Goal: Information Seeking & Learning: Check status

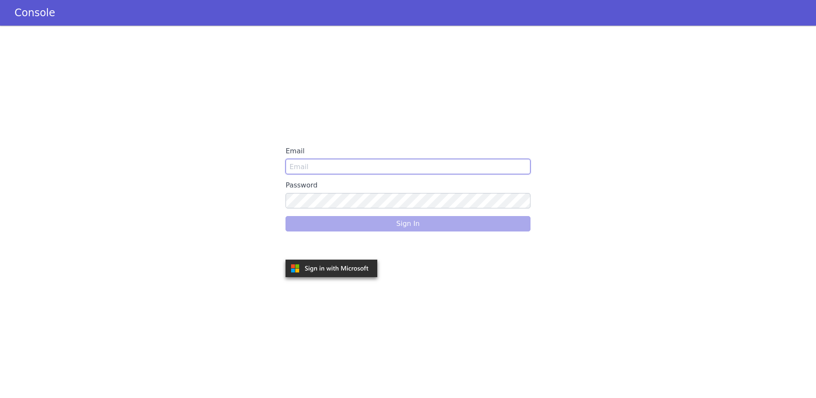
type input "[PERSON_NAME][EMAIL_ADDRESS][DOMAIN_NAME]"
click at [407, 220] on div "Sign In" at bounding box center [407, 224] width 245 height 24
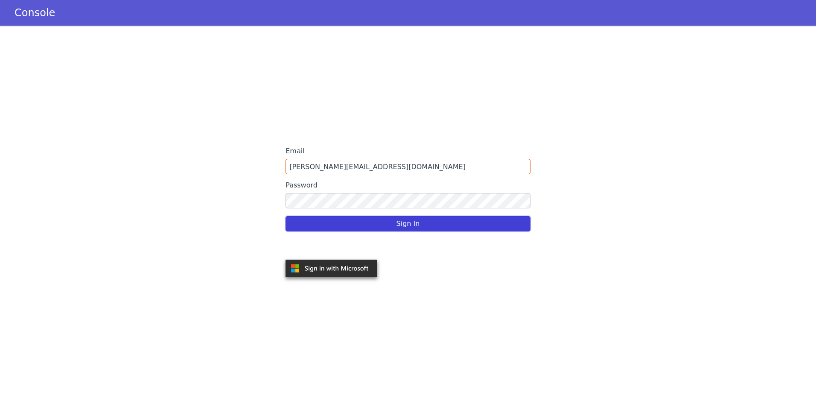
click at [407, 220] on button "Sign In" at bounding box center [407, 223] width 245 height 15
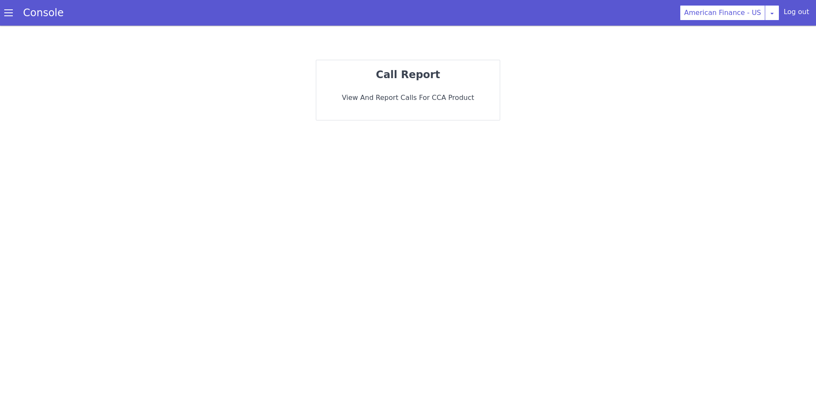
click at [12, 13] on span at bounding box center [8, 13] width 9 height 9
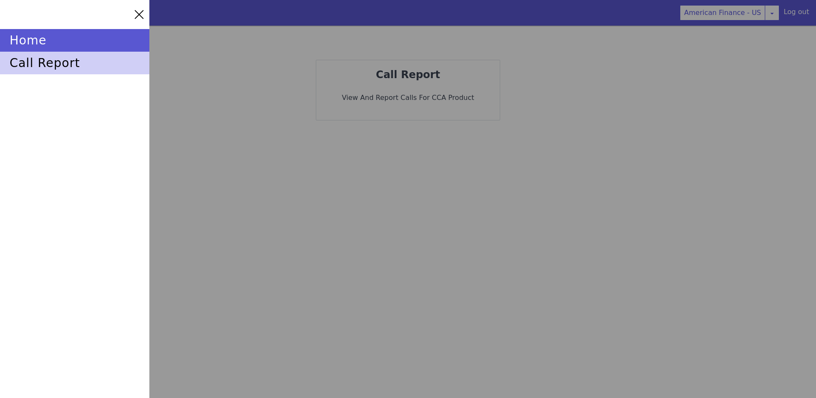
click at [34, 59] on div "call report" at bounding box center [74, 63] width 149 height 23
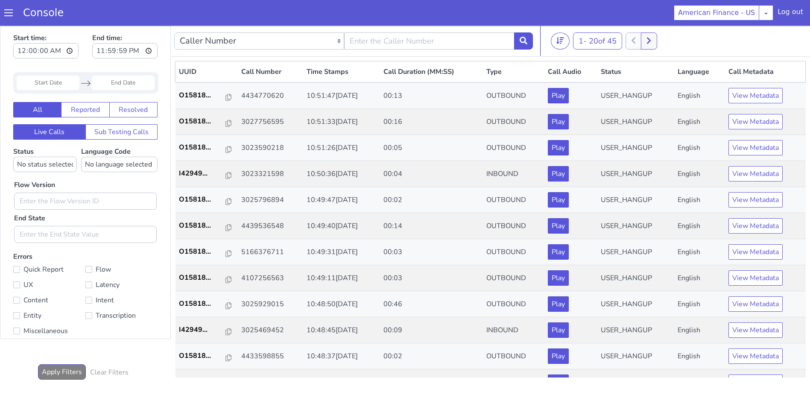
click at [34, 88] on input "Start Date" at bounding box center [48, 83] width 63 height 15
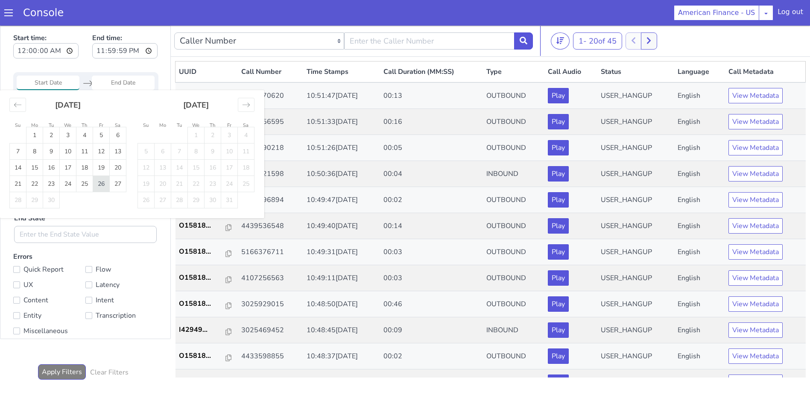
click at [102, 186] on td "26" at bounding box center [101, 184] width 17 height 16
type input "26 Sep 2025"
click at [120, 84] on input "End Date" at bounding box center [123, 83] width 63 height 15
click at [101, 185] on td "26" at bounding box center [101, 184] width 17 height 16
type input "26 Sep 2025"
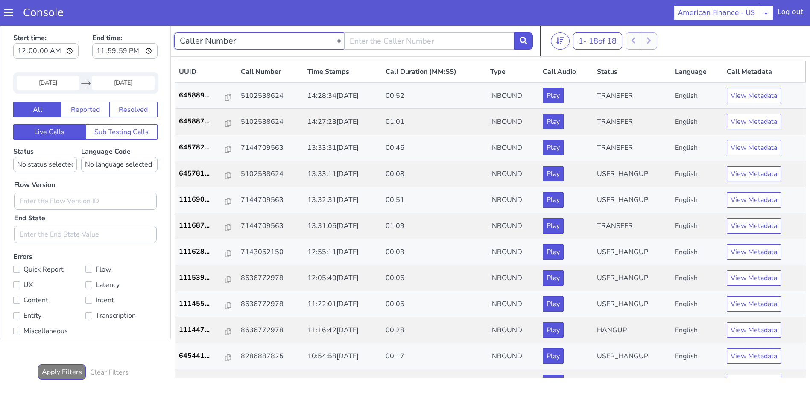
click at [229, 35] on select "Caller Number Call UUID Custom Parameter" at bounding box center [259, 40] width 170 height 17
click at [374, 39] on input "text" at bounding box center [429, 40] width 170 height 17
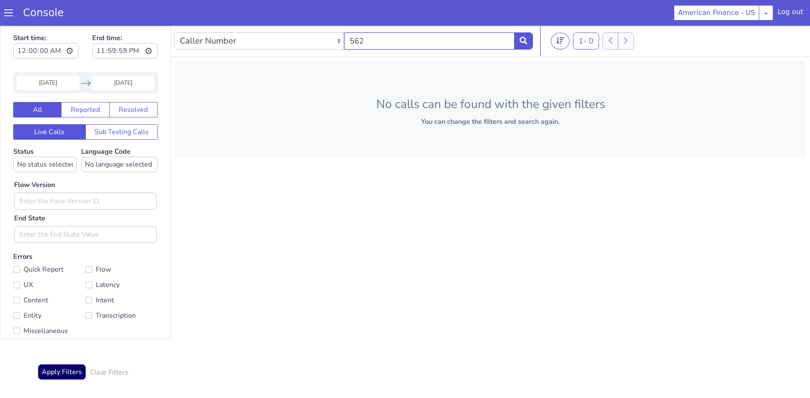
click at [421, 38] on input "562" at bounding box center [429, 40] width 170 height 17
type input "5625047407"
click at [527, 38] on button at bounding box center [523, 40] width 19 height 17
click at [423, 37] on input "5625047407" at bounding box center [429, 40] width 170 height 17
drag, startPoint x: 400, startPoint y: 45, endPoint x: 296, endPoint y: 44, distance: 104.6
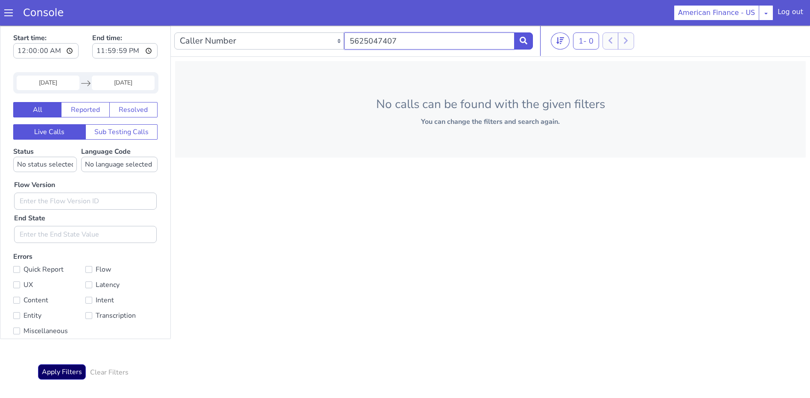
click at [296, 44] on div "Caller Number Call UUID Custom Parameter 5625047407" at bounding box center [353, 41] width 358 height 24
paste input "5625047407"
type input "5625047407"
drag, startPoint x: 410, startPoint y: 41, endPoint x: 234, endPoint y: 33, distance: 176.4
click at [234, 33] on div "Caller Number Call UUID Custom Parameter 5625047407" at bounding box center [353, 41] width 358 height 24
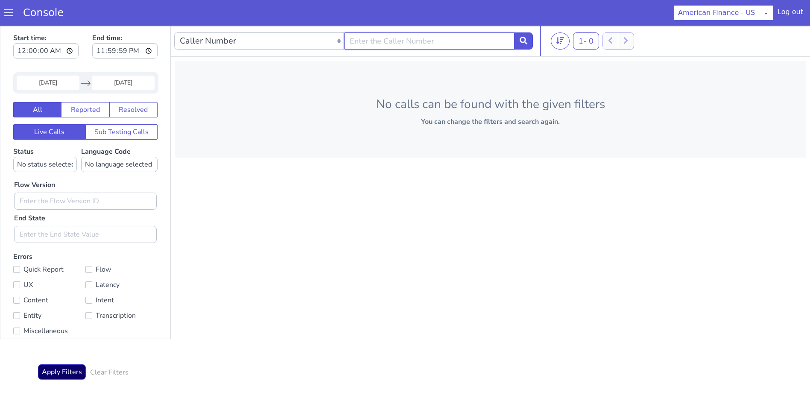
paste input "5102538624"
type input "5102538624"
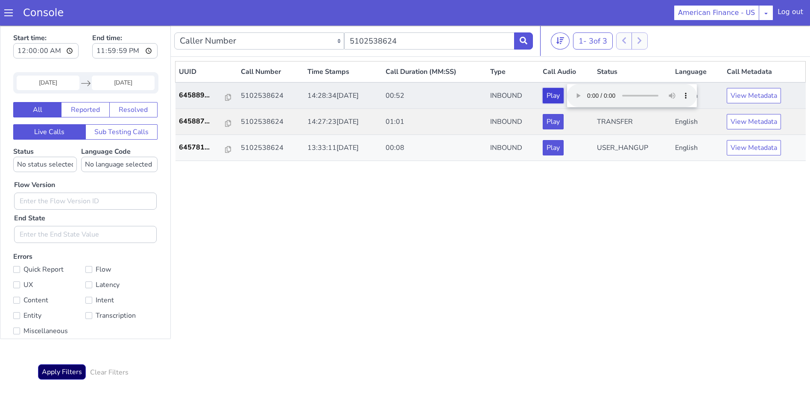
click at [563, 94] on button "Play" at bounding box center [552, 95] width 21 height 15
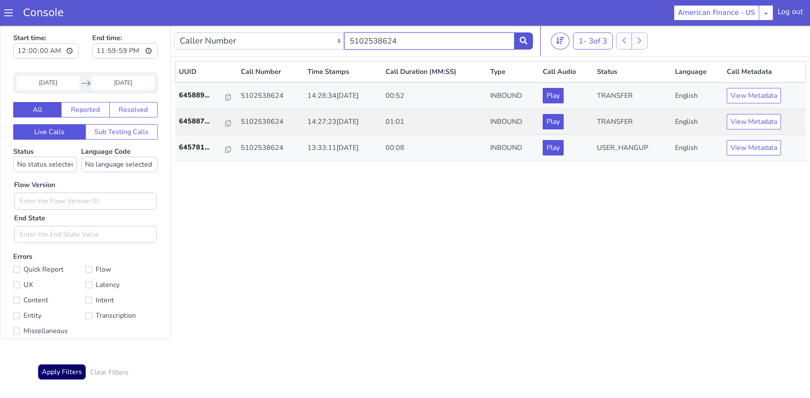
drag, startPoint x: 423, startPoint y: 42, endPoint x: 216, endPoint y: 39, distance: 207.0
click at [216, 39] on div "Caller Number Call UUID Custom Parameter 5102538624" at bounding box center [353, 41] width 358 height 24
paste input "7144709563"
type input "7144709563"
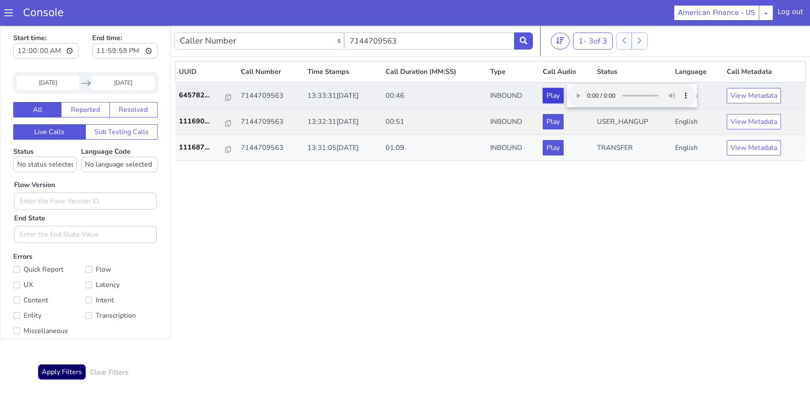
click at [563, 96] on button "Play" at bounding box center [552, 95] width 21 height 15
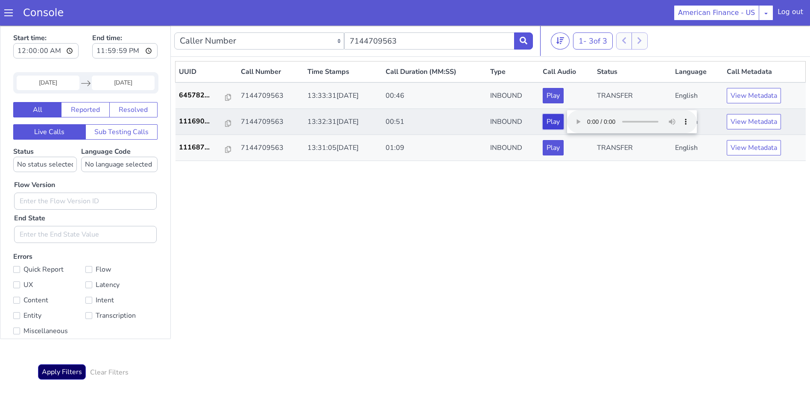
click at [563, 116] on button "Play" at bounding box center [552, 121] width 21 height 15
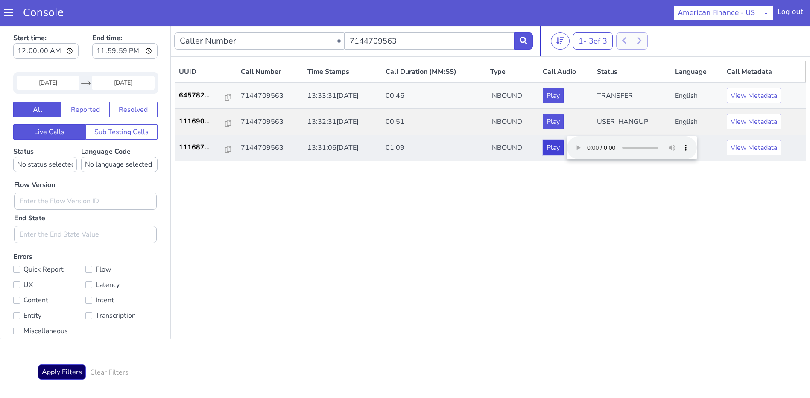
click at [562, 149] on button "Play" at bounding box center [552, 147] width 21 height 15
drag, startPoint x: 408, startPoint y: 40, endPoint x: 211, endPoint y: 42, distance: 197.2
click at [211, 41] on div "Caller Number Call UUID Custom Parameter 7144709563" at bounding box center [353, 41] width 358 height 24
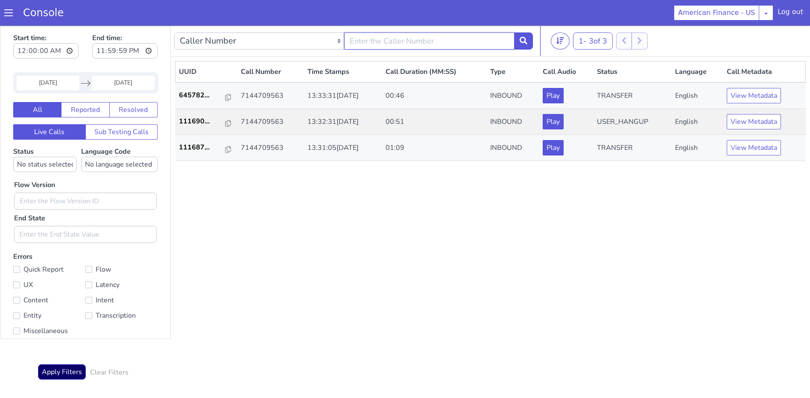
paste input "5102538624"
type input "5102538624"
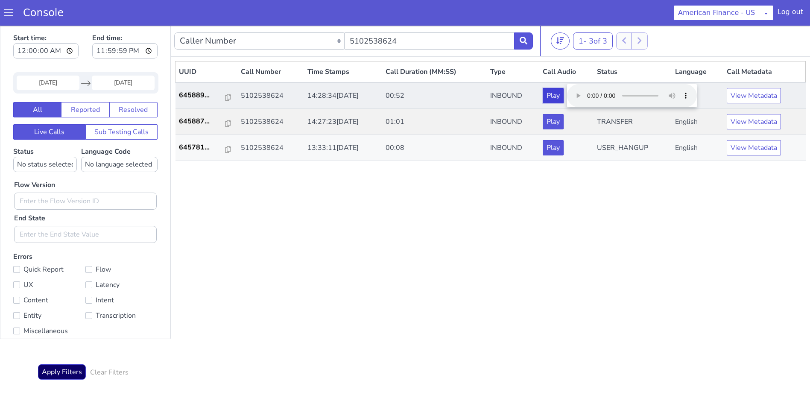
click at [563, 94] on button "Play" at bounding box center [552, 95] width 21 height 15
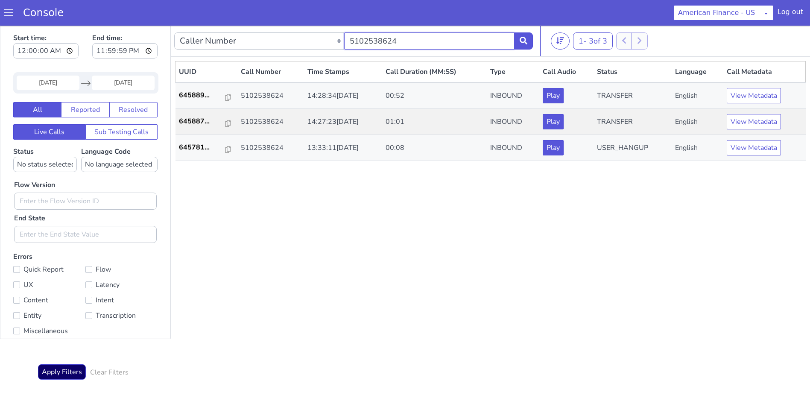
drag, startPoint x: 411, startPoint y: 43, endPoint x: 399, endPoint y: 43, distance: 12.4
click at [411, 43] on input "5102538624" at bounding box center [429, 40] width 170 height 17
drag, startPoint x: 399, startPoint y: 43, endPoint x: 352, endPoint y: 49, distance: 47.3
click at [352, 49] on input "5102538624" at bounding box center [429, 40] width 170 height 17
paste input "4703492738"
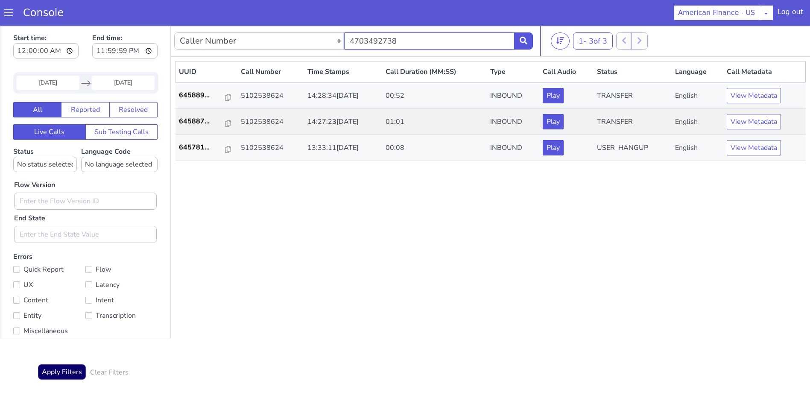
type input "4703492738"
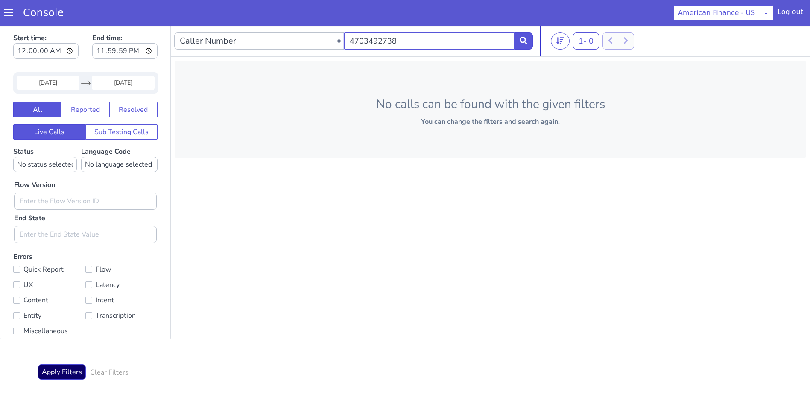
drag, startPoint x: 381, startPoint y: 42, endPoint x: 411, endPoint y: 43, distance: 30.3
click at [381, 42] on input "4703492738" at bounding box center [429, 40] width 170 height 17
click at [69, 82] on input "26 Sep 2025" at bounding box center [48, 83] width 63 height 15
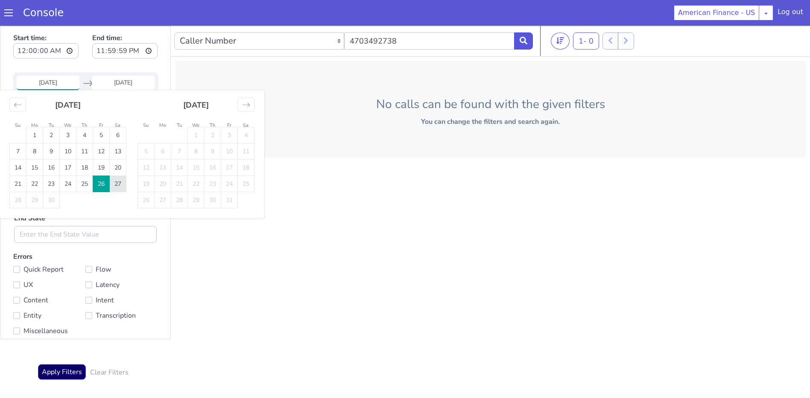
click at [115, 182] on td "27" at bounding box center [118, 184] width 17 height 16
type input "27 Sep 2025"
click at [123, 84] on input "End Date" at bounding box center [123, 83] width 63 height 15
click at [119, 188] on td "27" at bounding box center [118, 184] width 17 height 16
type input "27 Sep 2025"
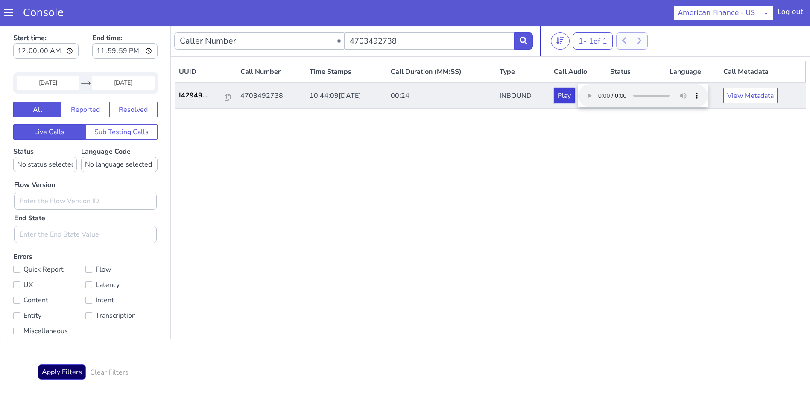
click at [574, 94] on button "Play" at bounding box center [563, 95] width 21 height 15
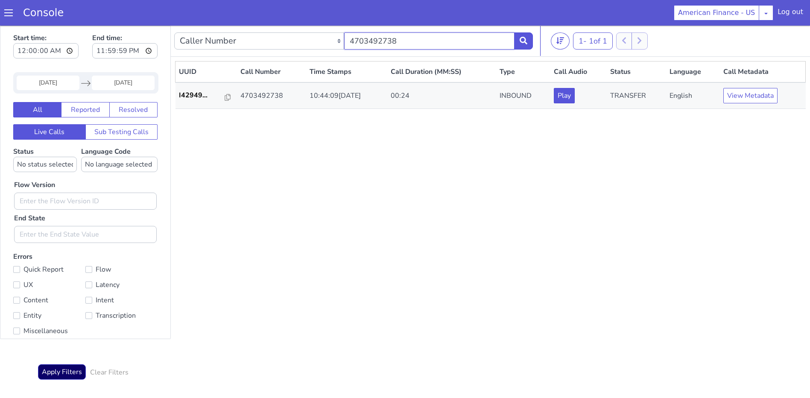
drag, startPoint x: 407, startPoint y: 33, endPoint x: 253, endPoint y: 41, distance: 154.3
click at [253, 41] on div "Caller Number Call UUID Custom Parameter 4703492738" at bounding box center [353, 41] width 358 height 24
paste input "4432259624"
click at [525, 44] on button at bounding box center [523, 40] width 19 height 17
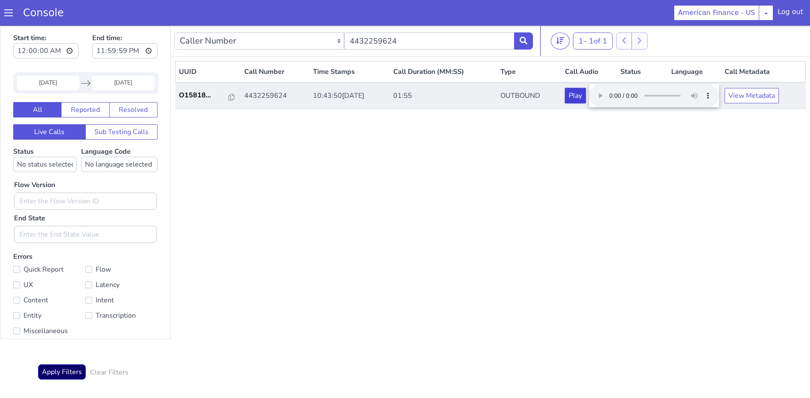
click at [586, 97] on button "Play" at bounding box center [575, 95] width 21 height 15
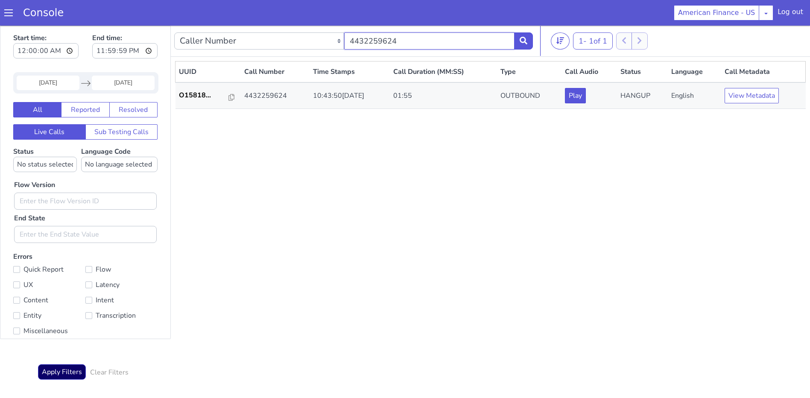
drag, startPoint x: 431, startPoint y: 42, endPoint x: 230, endPoint y: 26, distance: 201.6
click at [230, 26] on nav "Caller Number Call UUID Custom Parameter 4432259624 1 - 1 of 1 20 50 100" at bounding box center [490, 41] width 639 height 31
paste input "7542183"
type input "4437542183"
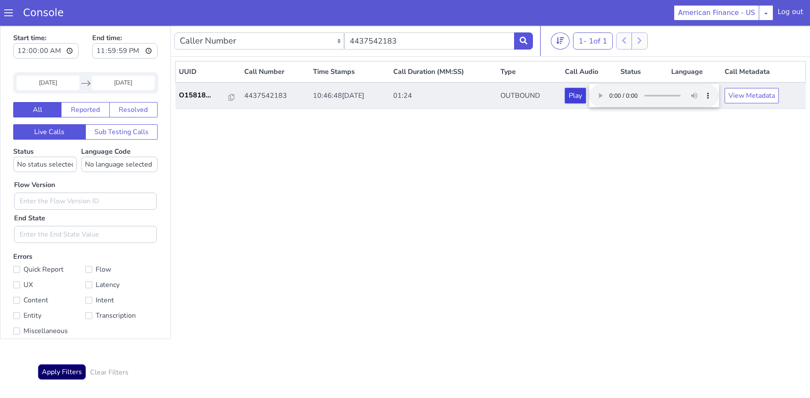
click at [586, 96] on button "Play" at bounding box center [575, 95] width 21 height 15
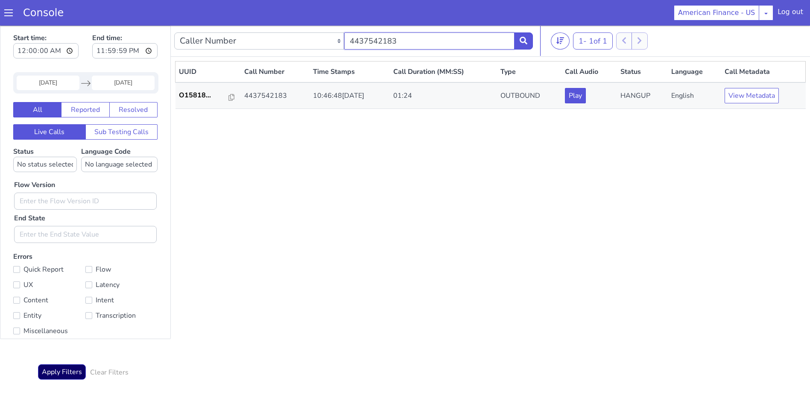
drag, startPoint x: 424, startPoint y: 45, endPoint x: 268, endPoint y: 31, distance: 156.4
click at [268, 31] on div "Caller Number Call UUID Custom Parameter 4437542183" at bounding box center [353, 41] width 358 height 24
paste input "3026701916"
type input "3026701916"
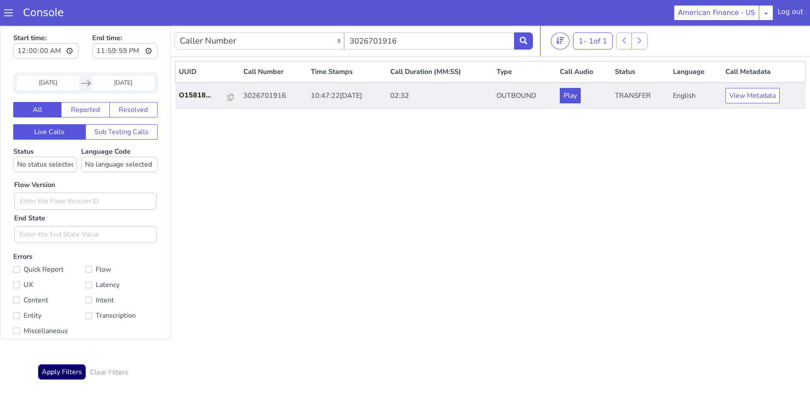
click at [295, 96] on td "3026701916" at bounding box center [273, 95] width 67 height 26
click at [580, 96] on button "Play" at bounding box center [569, 95] width 21 height 15
